Goal: Task Accomplishment & Management: Manage account settings

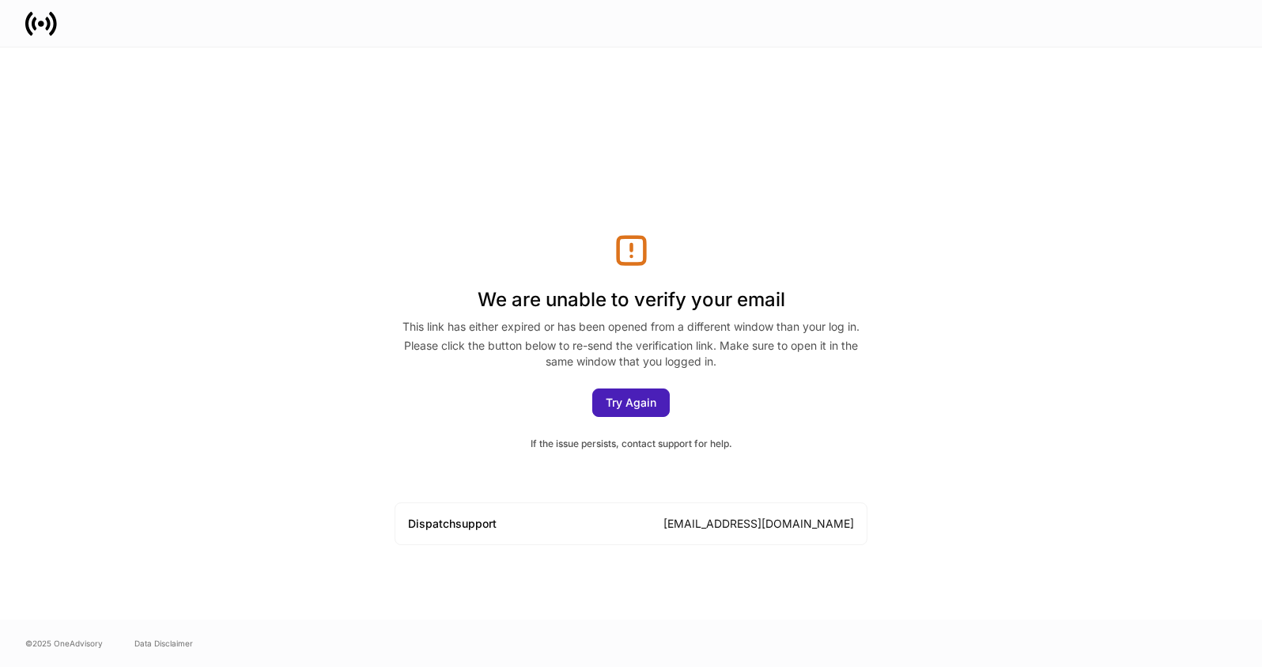
click at [611, 397] on div "Try Again" at bounding box center [631, 402] width 51 height 11
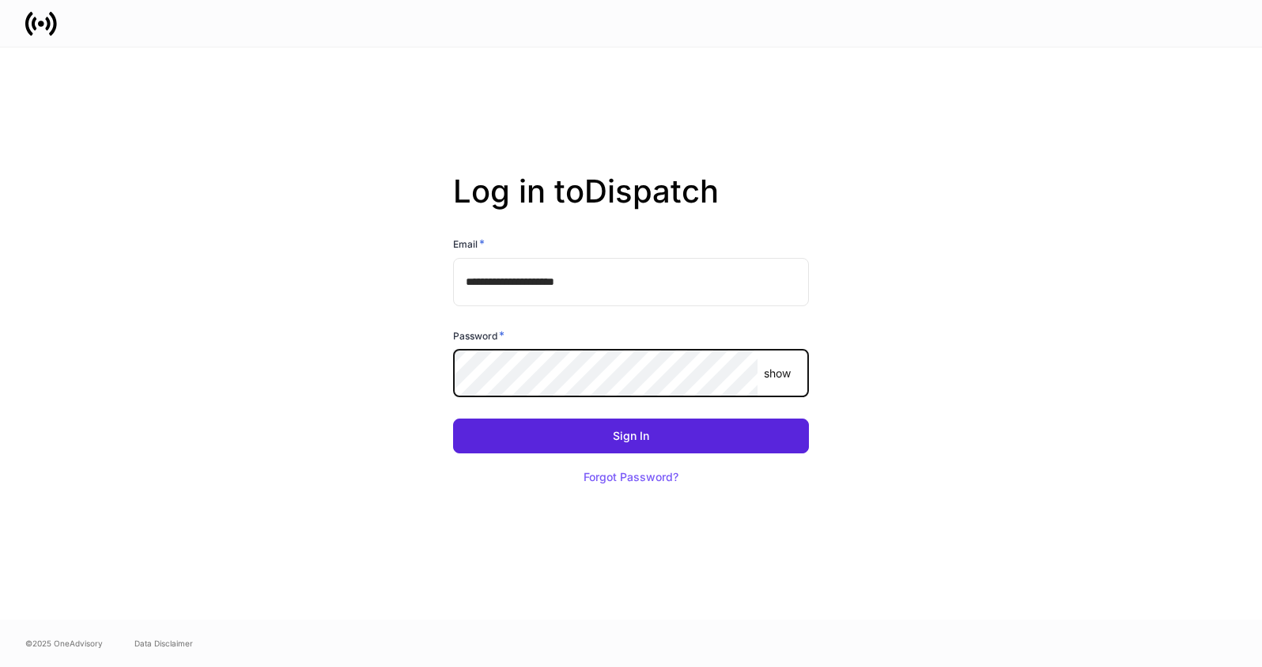
click at [453, 418] on button "Sign In" at bounding box center [631, 435] width 356 height 35
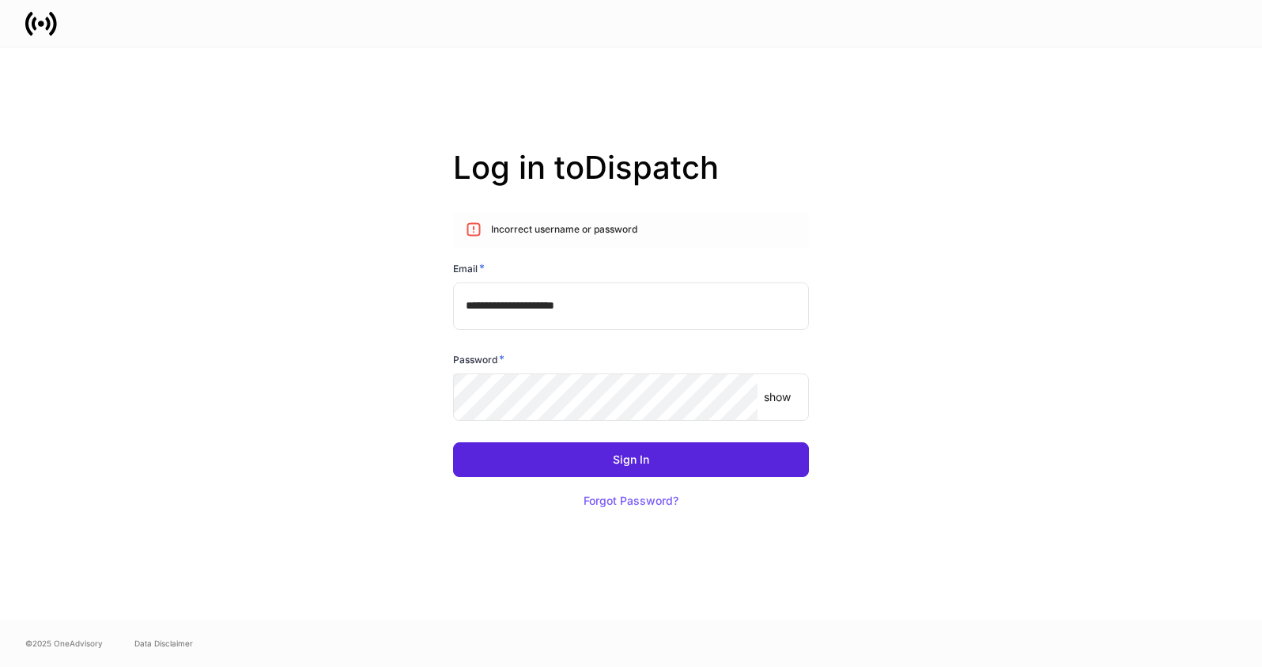
click at [792, 408] on div "show ​" at bounding box center [631, 396] width 356 height 47
click at [785, 399] on p "show" at bounding box center [777, 397] width 27 height 16
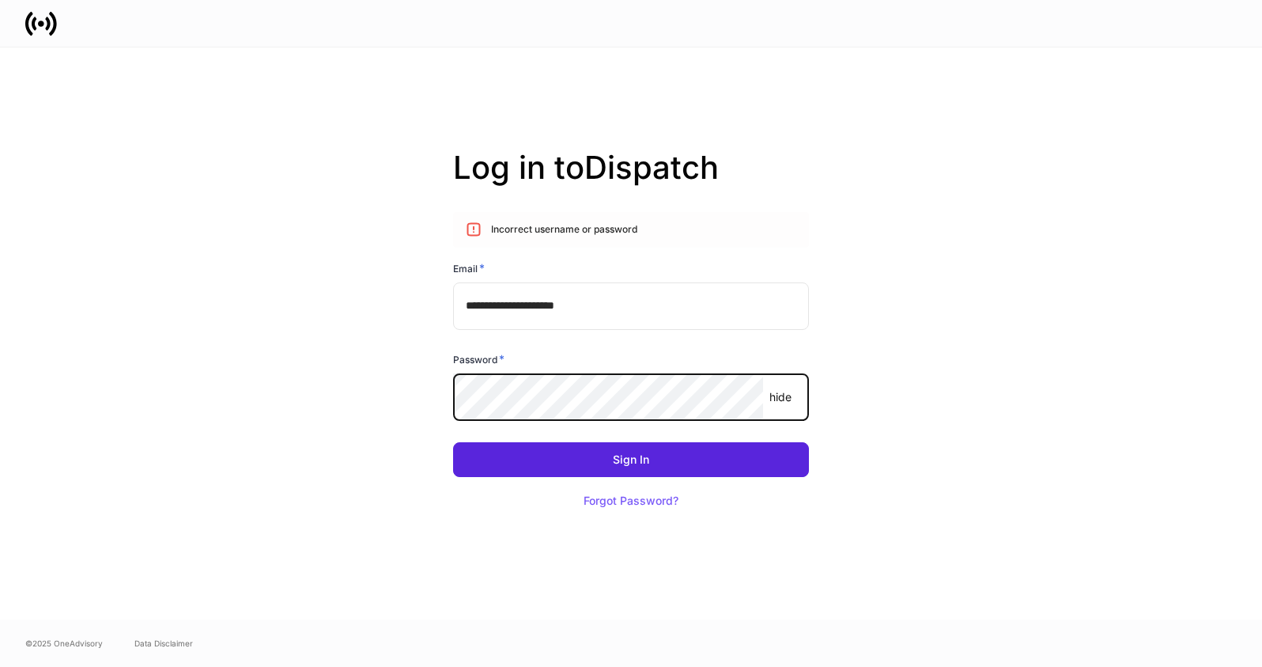
click at [453, 442] on button "Sign In" at bounding box center [631, 459] width 356 height 35
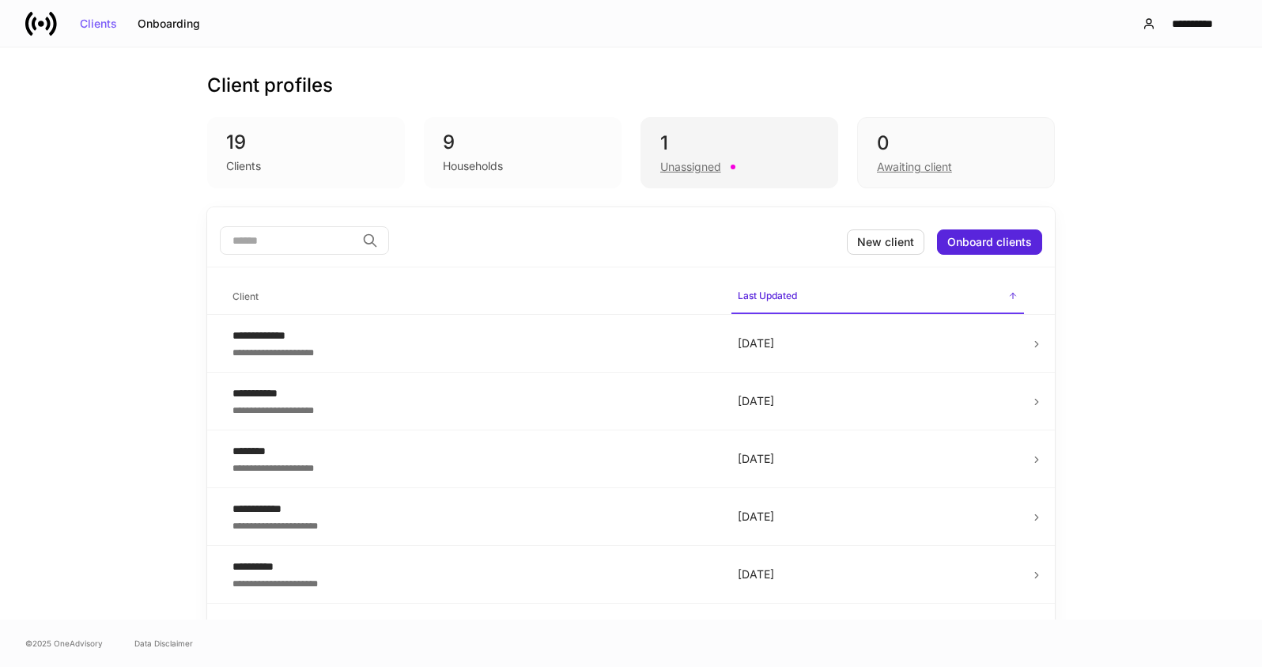
click at [672, 164] on div "Unassigned" at bounding box center [691, 167] width 61 height 16
